Goal: Use online tool/utility: Utilize a website feature to perform a specific function

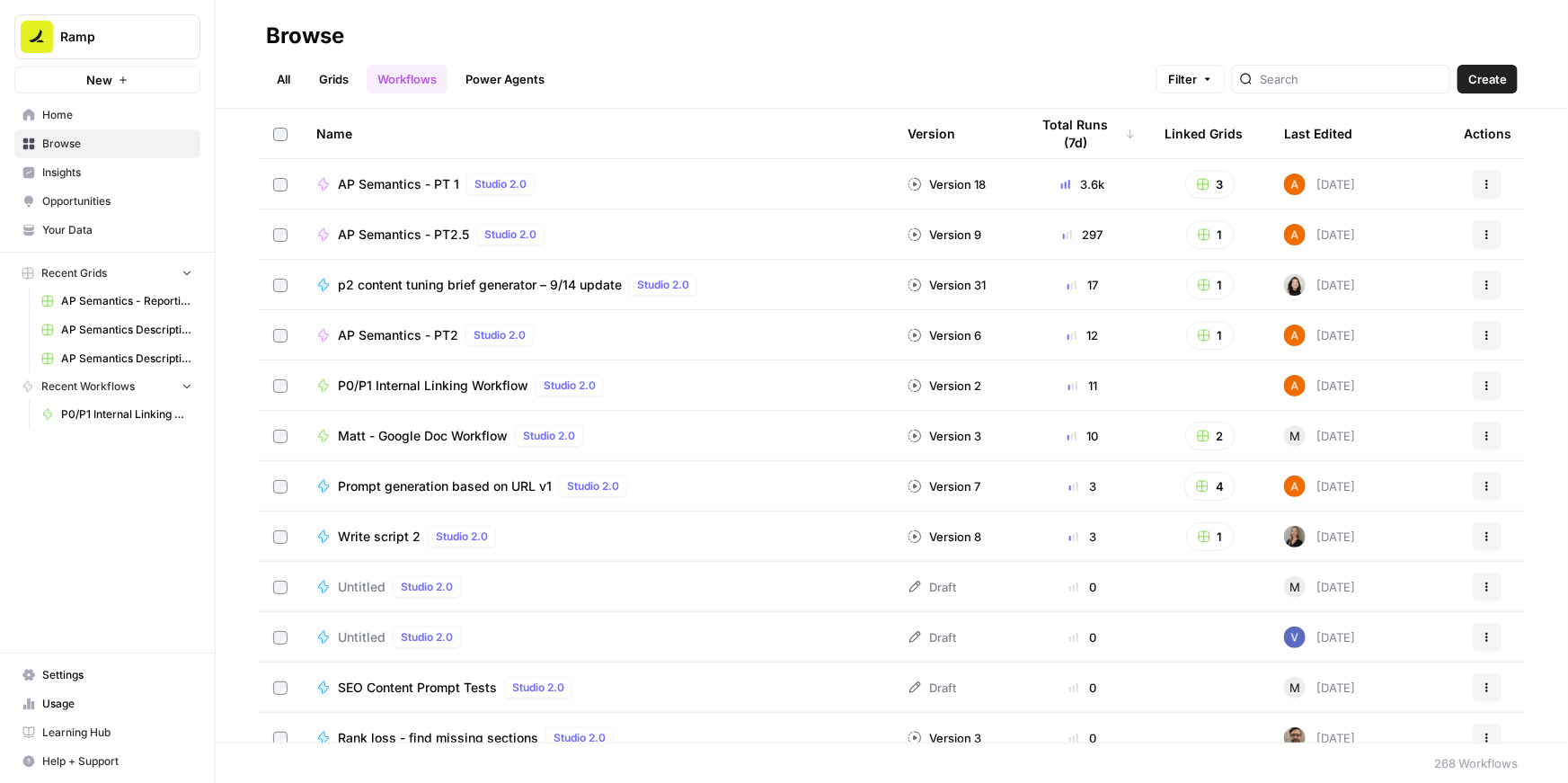
click at [363, 384] on span "P0/P1 Internal Linking Workflow" at bounding box center [433, 384] width 191 height 18
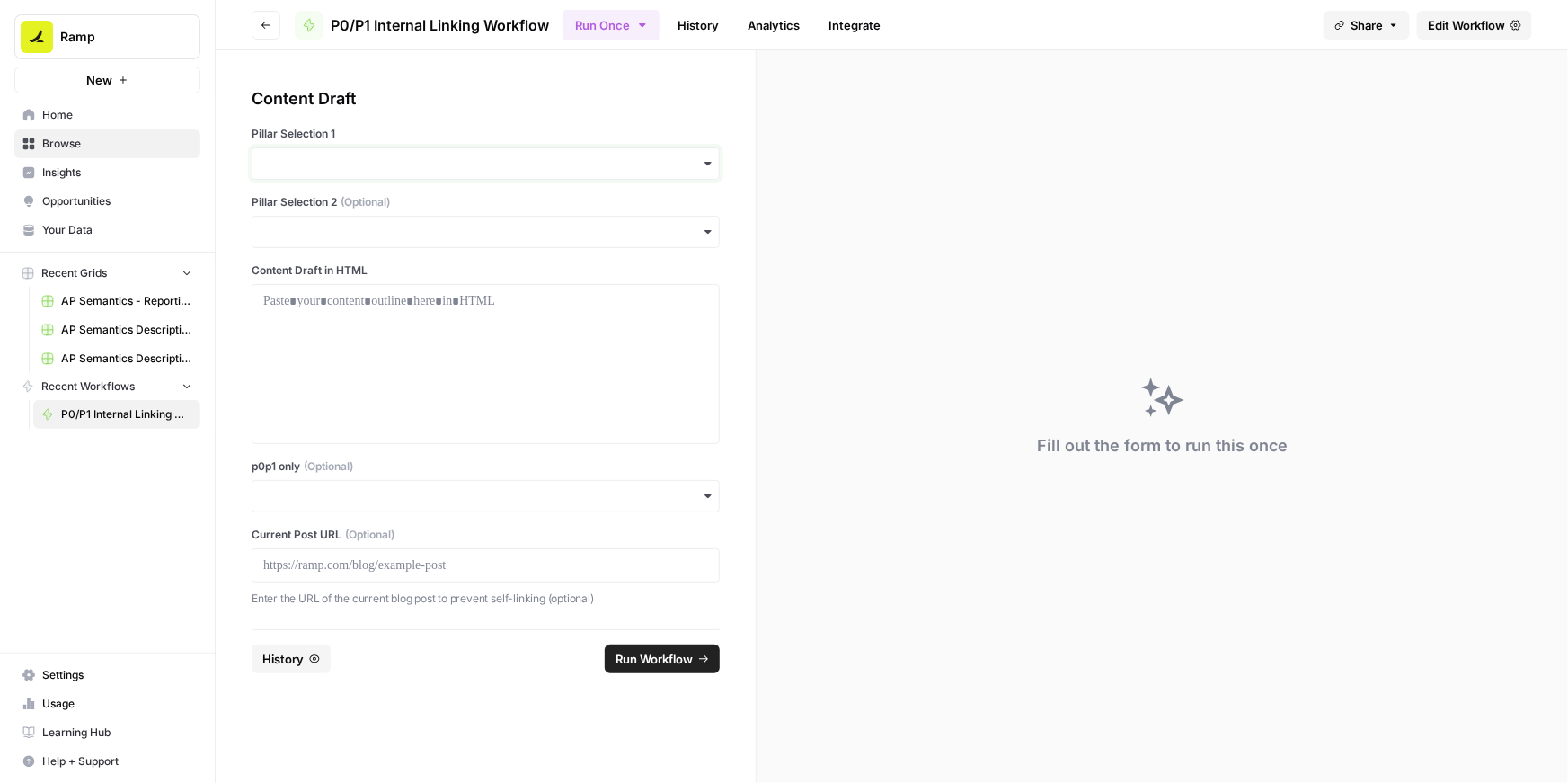
click at [531, 160] on input "Pillar Selection 1" at bounding box center [485, 163] width 444 height 18
click at [395, 239] on div "BCC" at bounding box center [486, 246] width 466 height 34
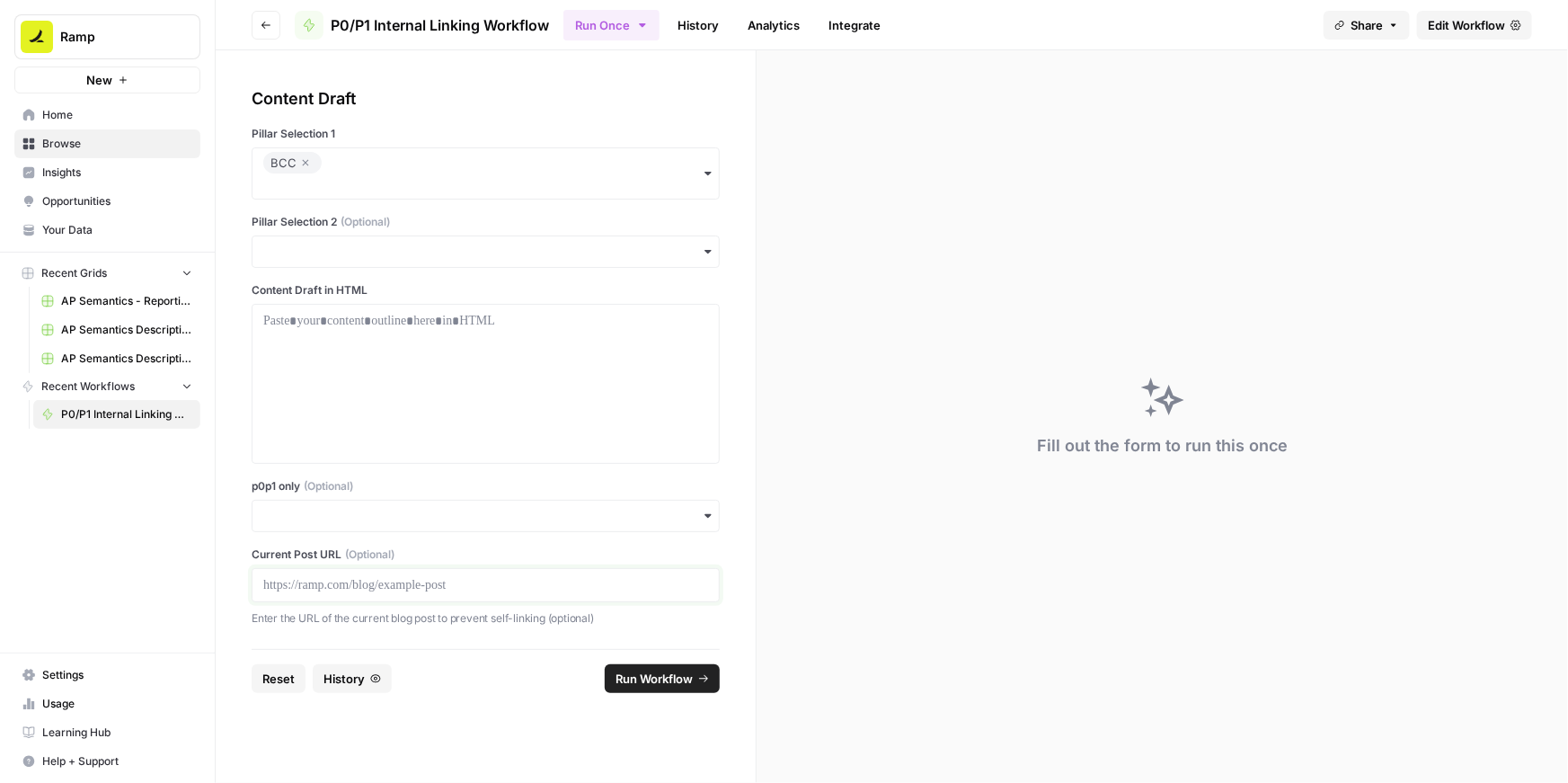
click at [368, 585] on p at bounding box center [485, 585] width 444 height 18
click at [473, 514] on input "p0p1 only (Optional)" at bounding box center [485, 515] width 444 height 18
click at [344, 556] on div "Yes" at bounding box center [486, 563] width 466 height 34
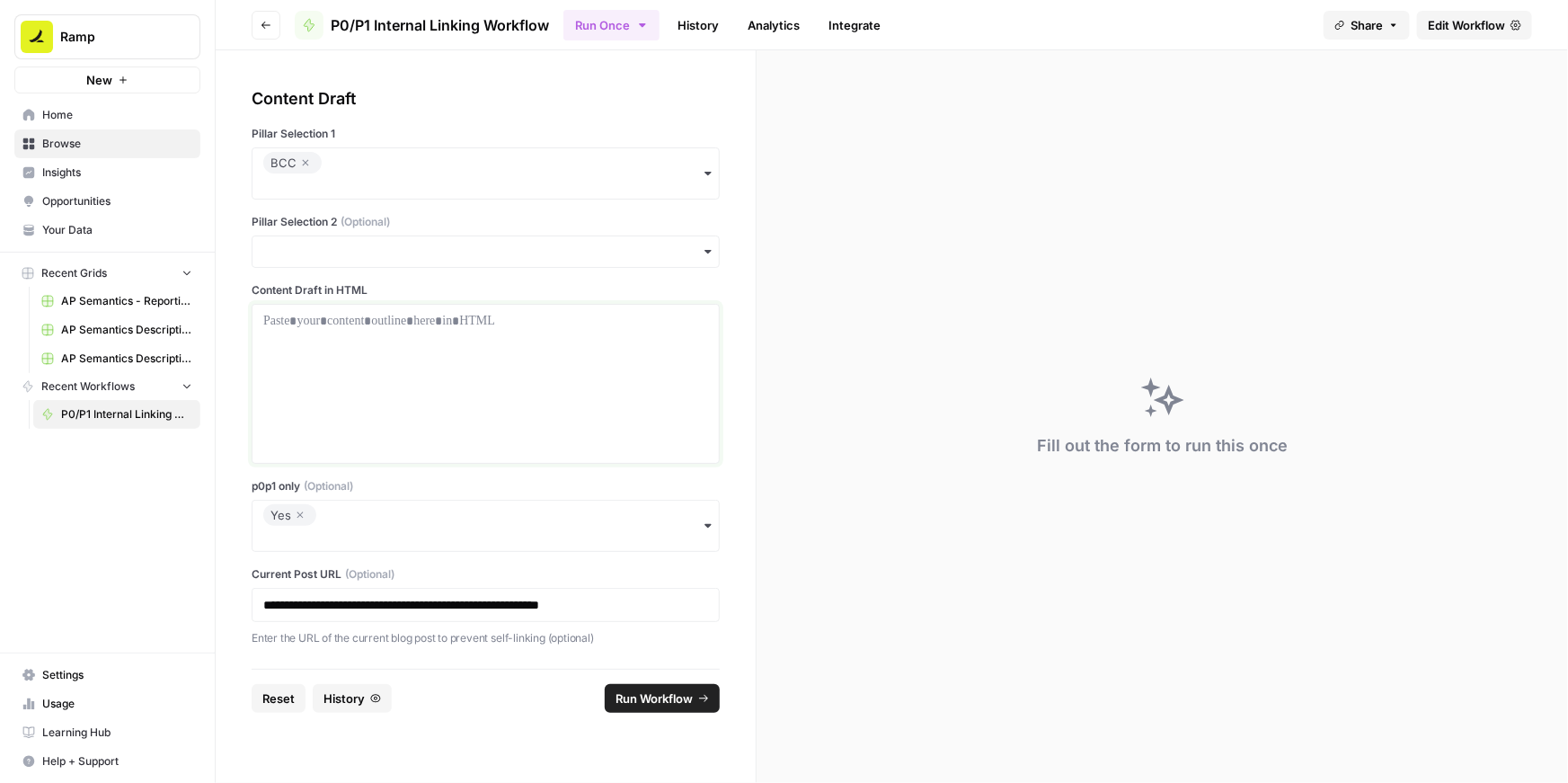
click at [467, 401] on div at bounding box center [485, 384] width 444 height 144
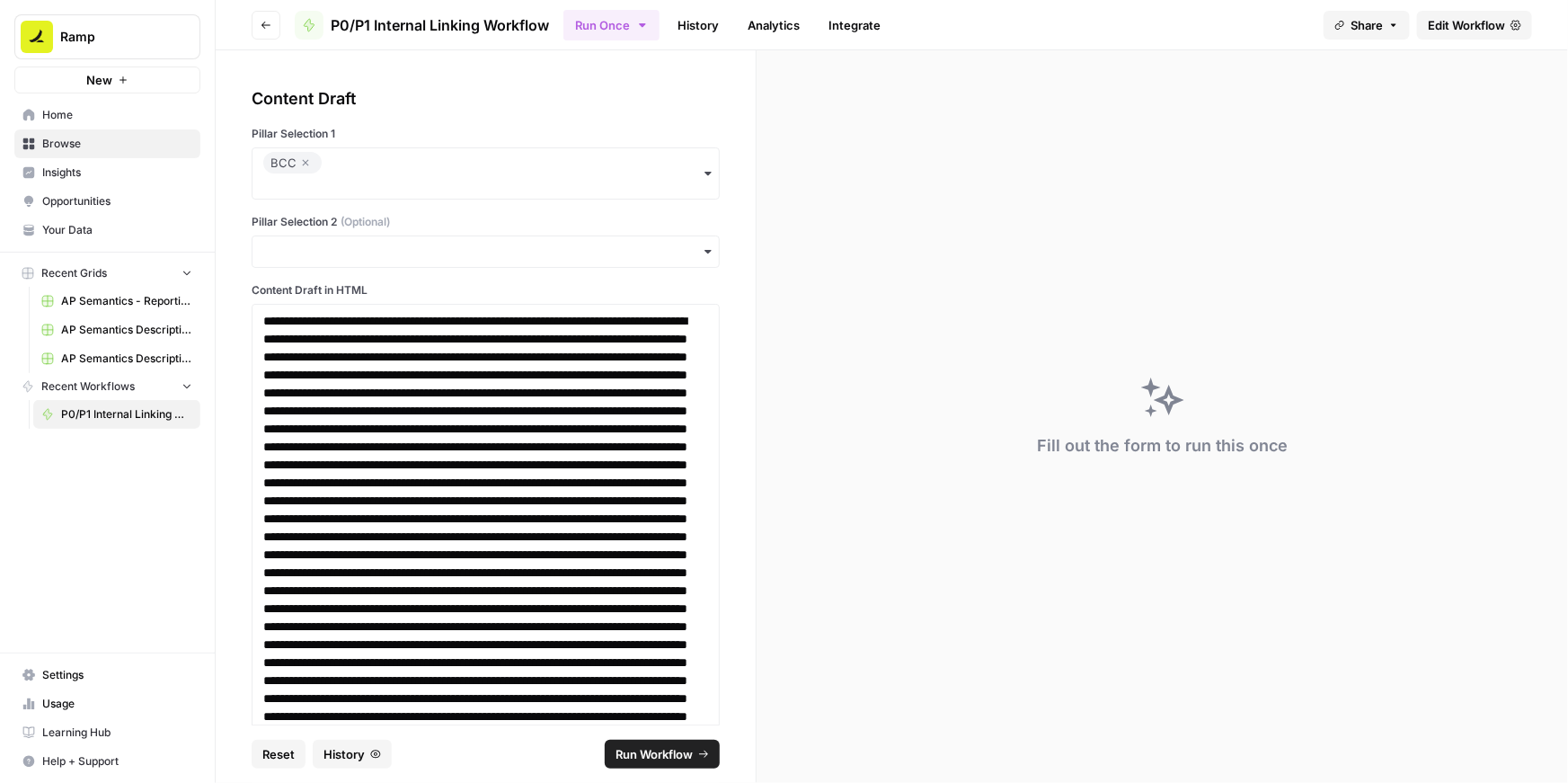
click at [634, 751] on span "Run Workflow" at bounding box center [654, 753] width 78 height 18
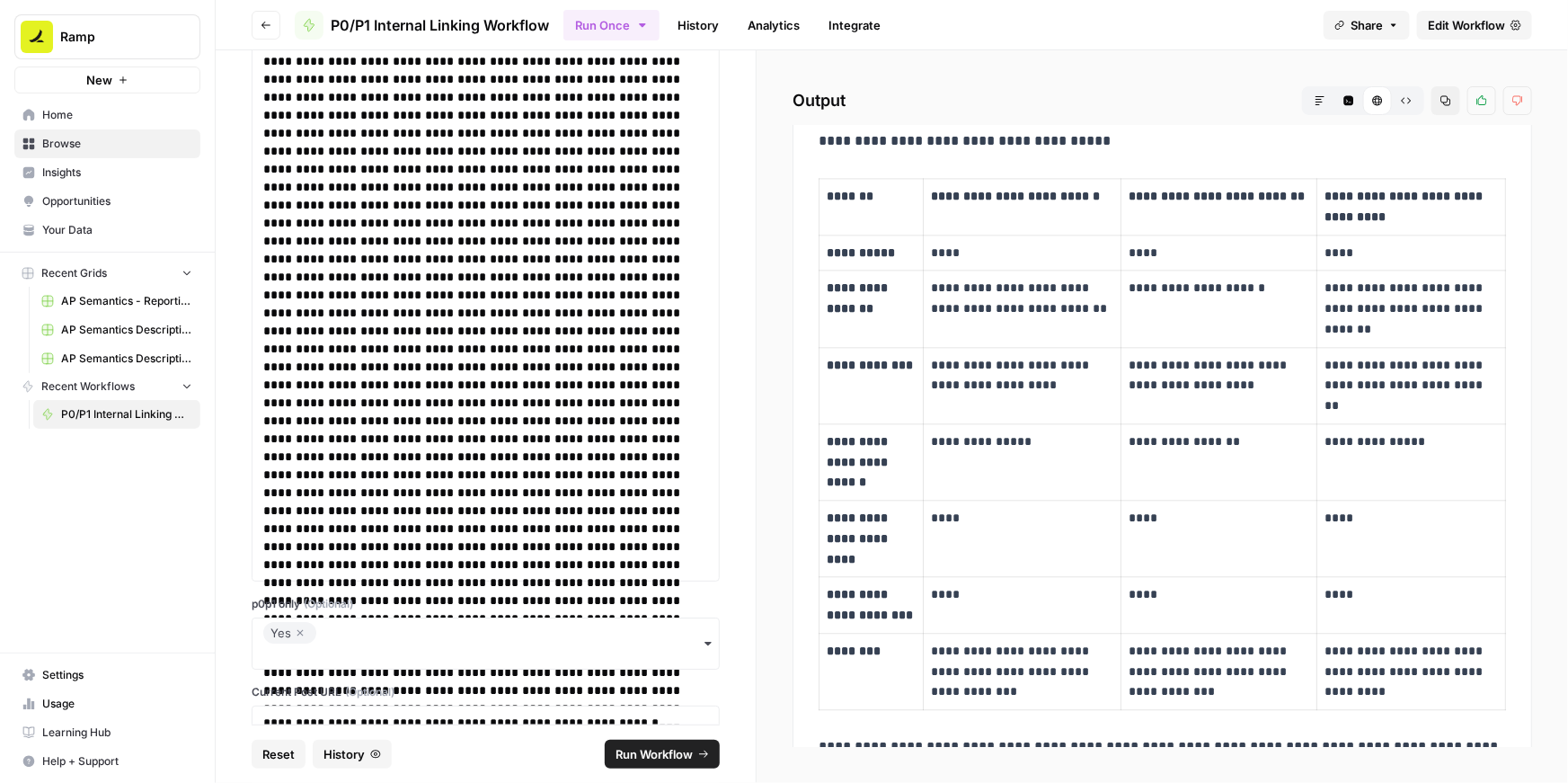
scroll to position [6537, 0]
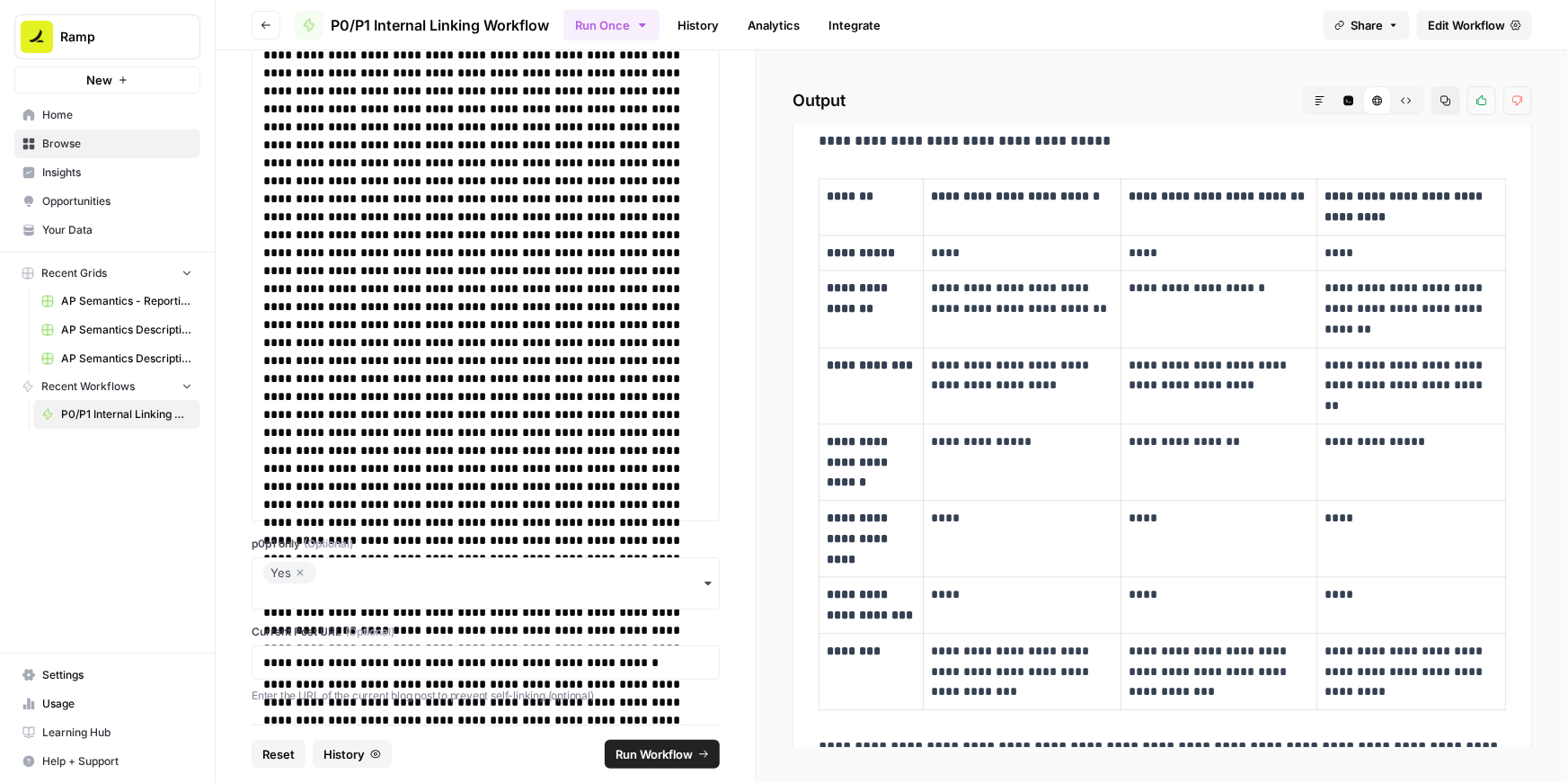
click at [299, 568] on icon "button" at bounding box center [300, 572] width 11 height 22
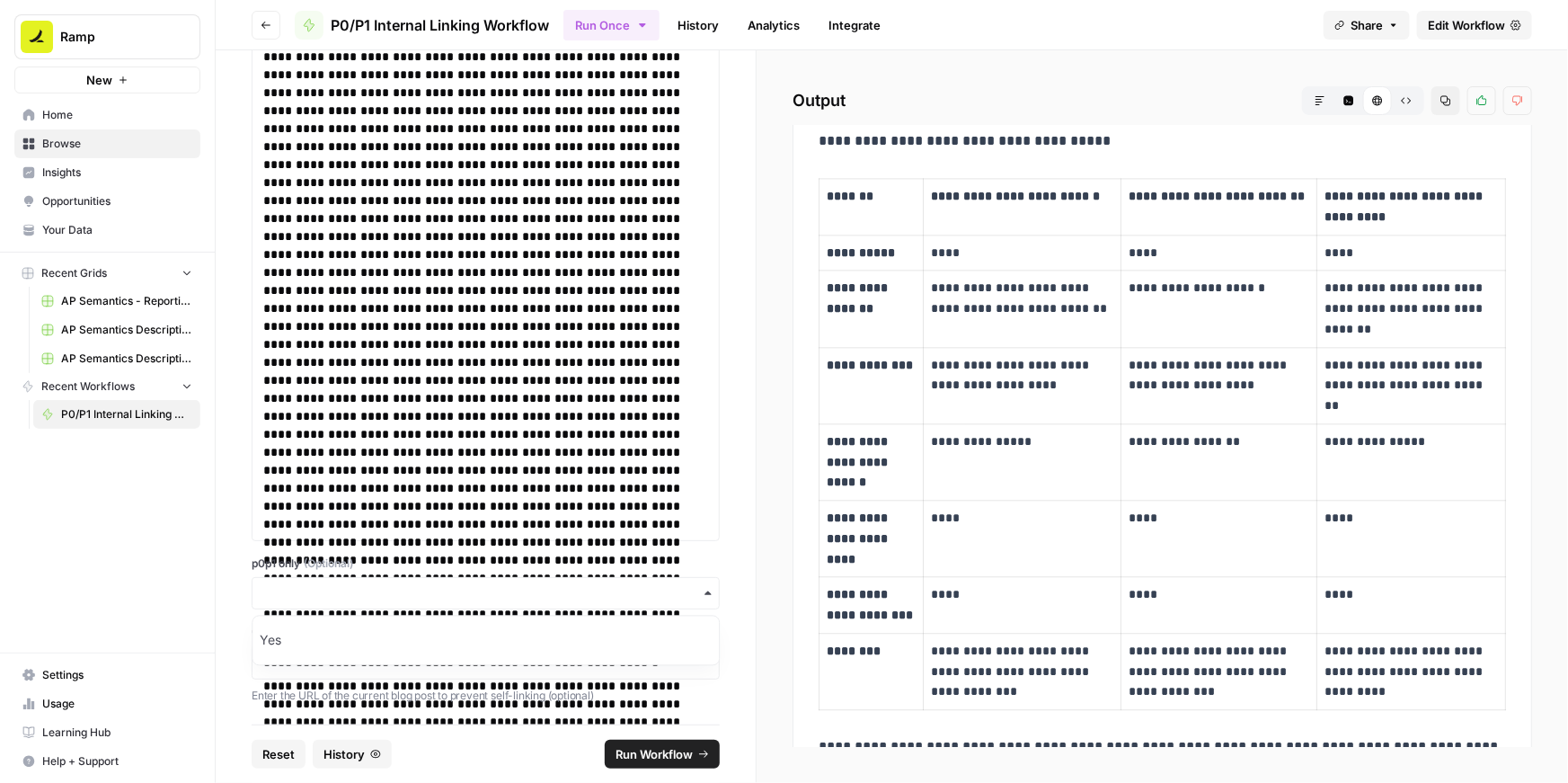
click at [419, 559] on label "p0p1 only (Optional)" at bounding box center [486, 563] width 468 height 16
click at [419, 584] on input "p0p1 only (Optional)" at bounding box center [485, 592] width 444 height 18
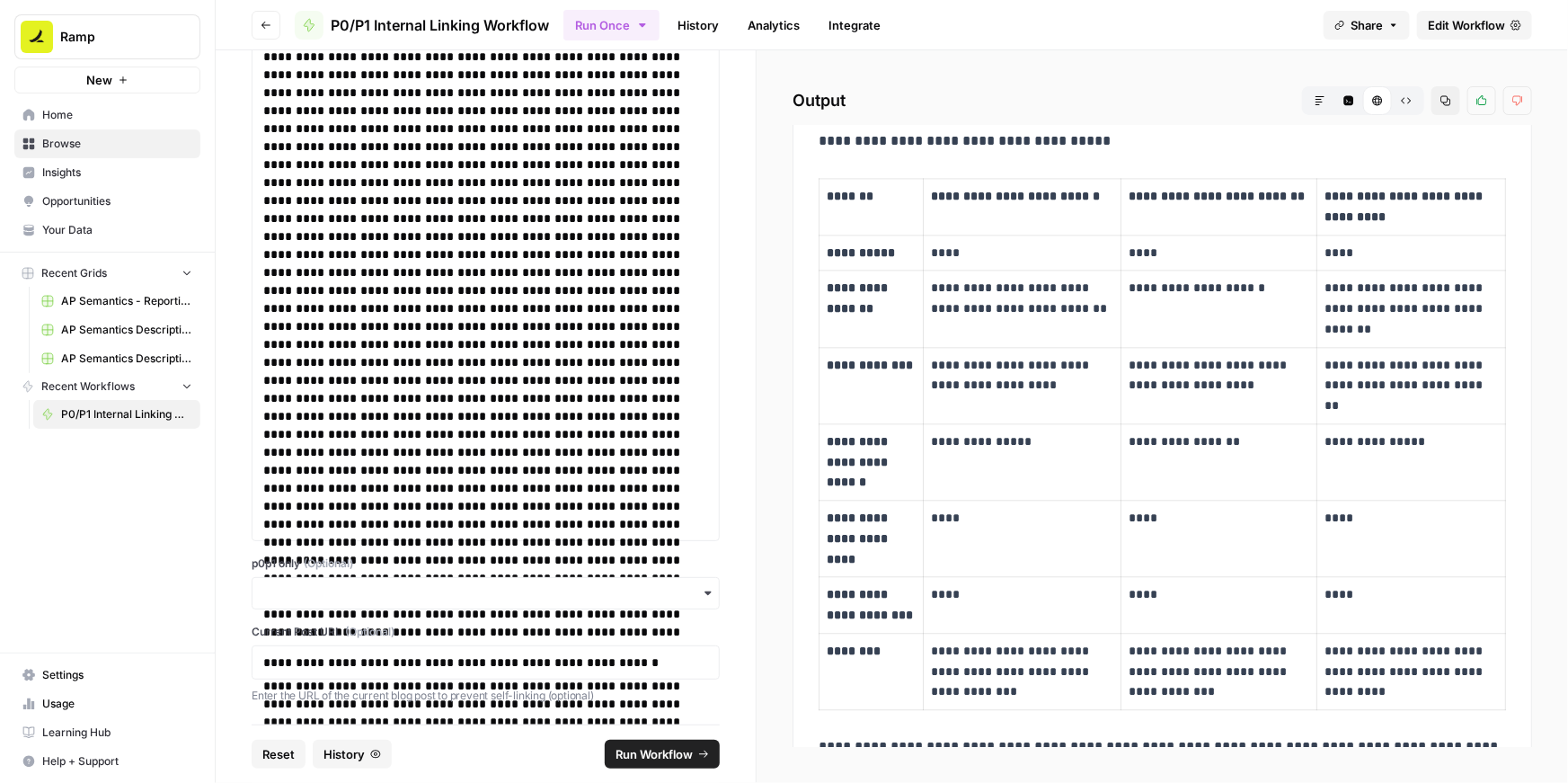
click at [651, 747] on span "Run Workflow" at bounding box center [654, 753] width 78 height 18
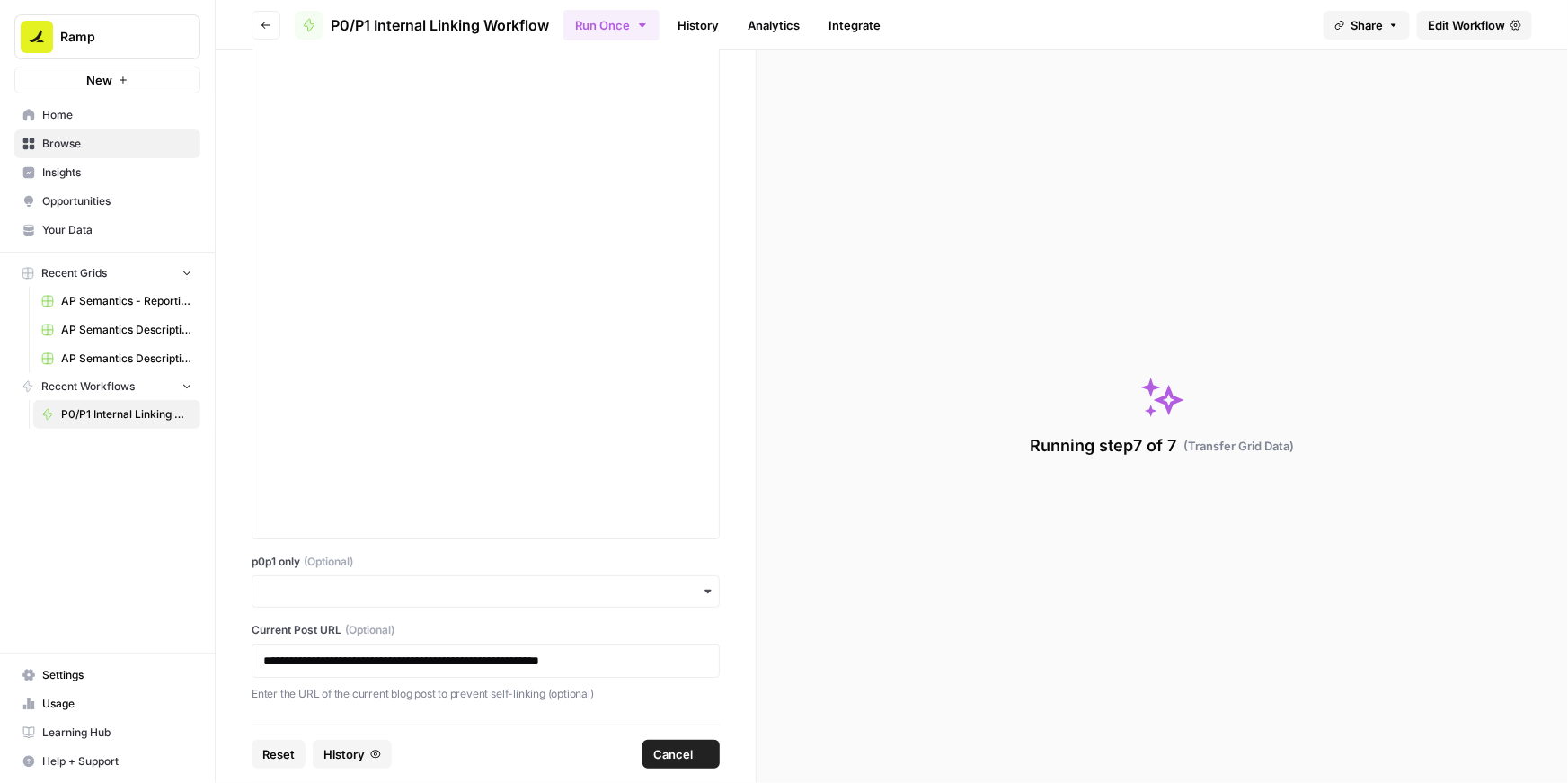
scroll to position [6481, 0]
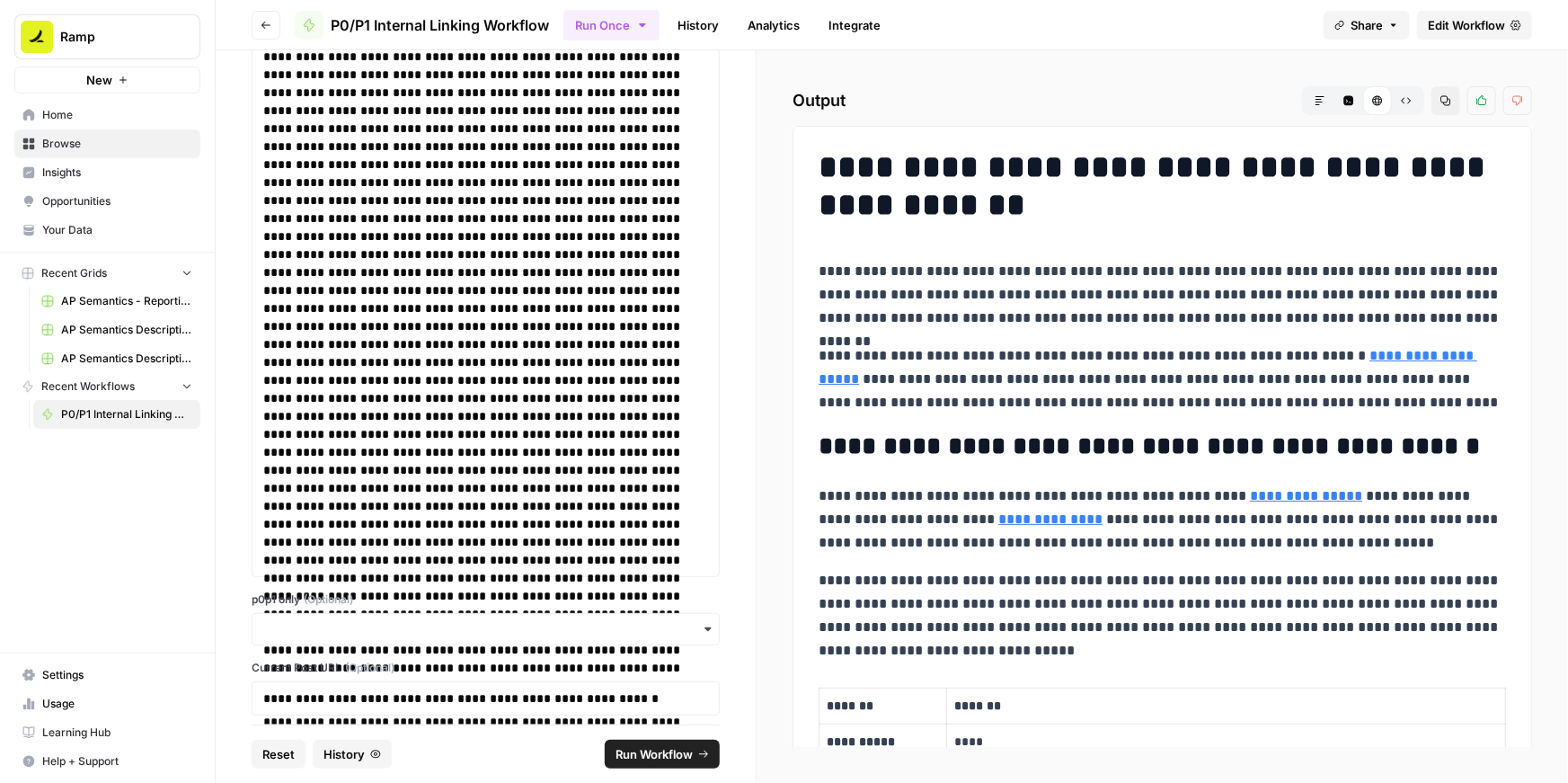
click at [1451, 102] on icon "button" at bounding box center [1446, 101] width 11 height 11
